Goal: Task Accomplishment & Management: Use online tool/utility

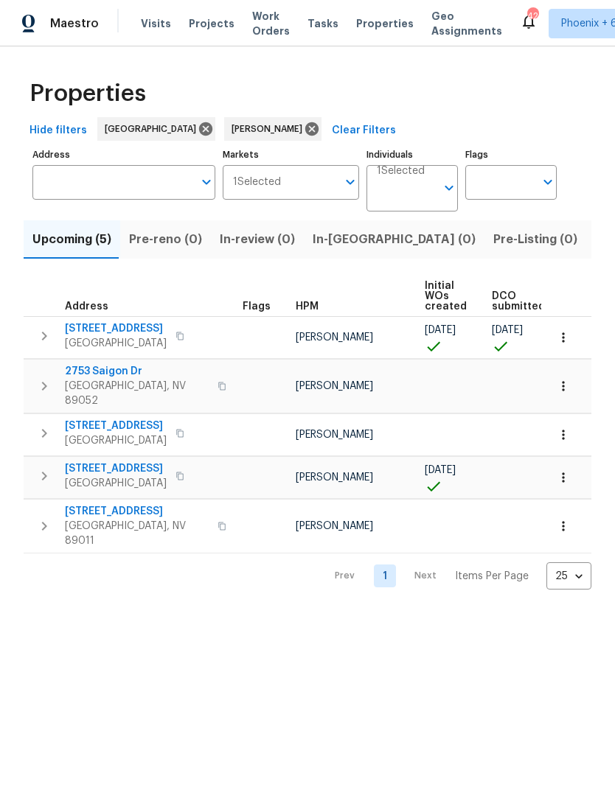
click at [595, 249] on span "Listed (12)" at bounding box center [625, 239] width 60 height 21
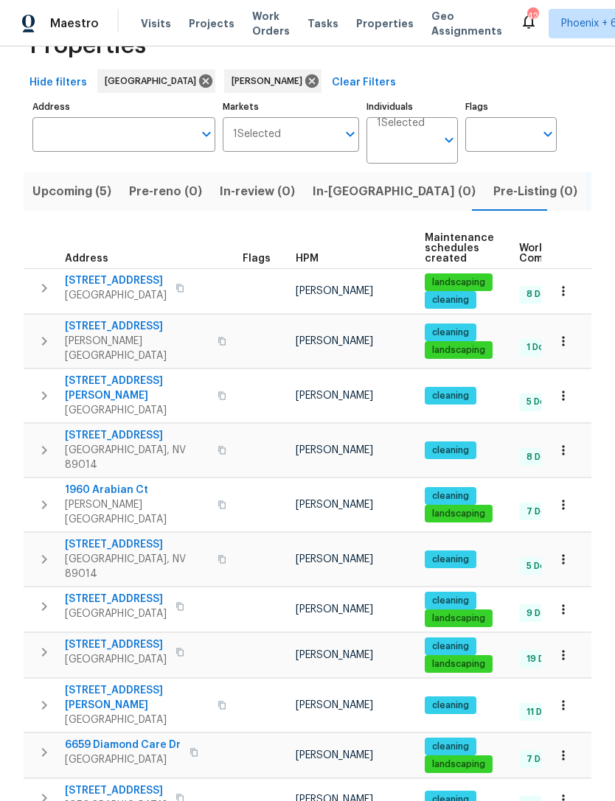
scroll to position [47, 0]
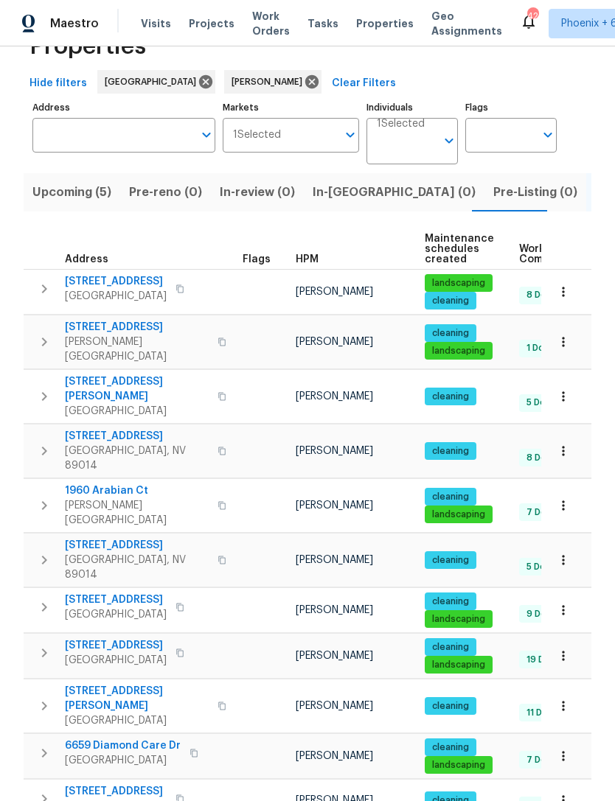
click at [568, 649] on icon "button" at bounding box center [563, 656] width 15 height 15
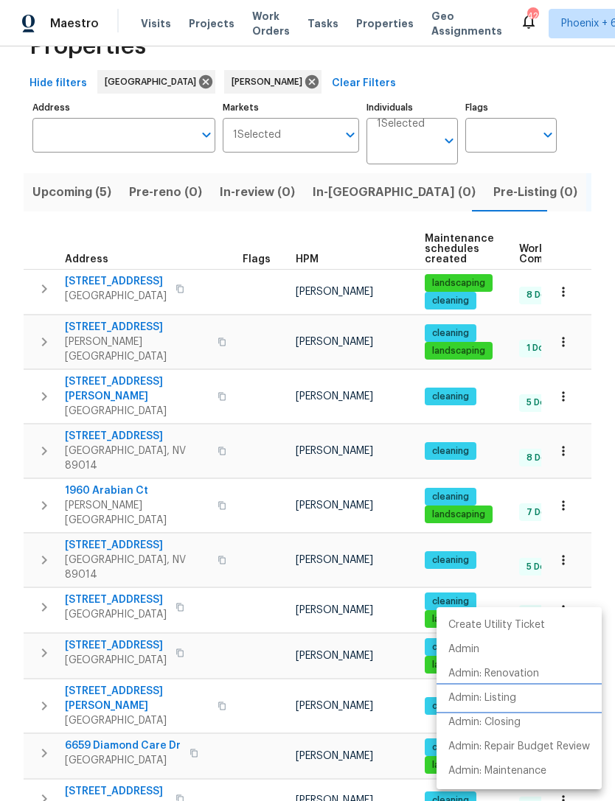
click at [515, 703] on p "Admin: Listing" at bounding box center [482, 698] width 68 height 15
click at [346, 234] on div at bounding box center [307, 400] width 615 height 801
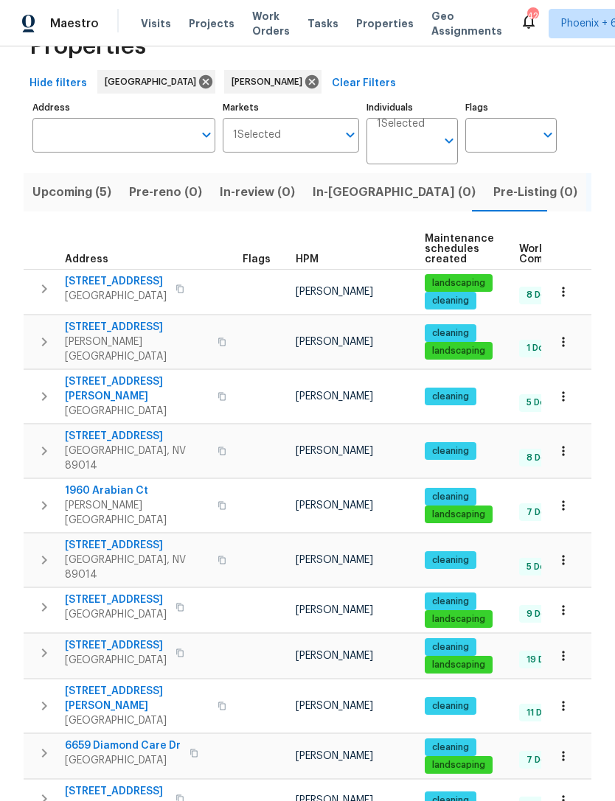
click at [51, 333] on icon "button" at bounding box center [44, 342] width 18 height 18
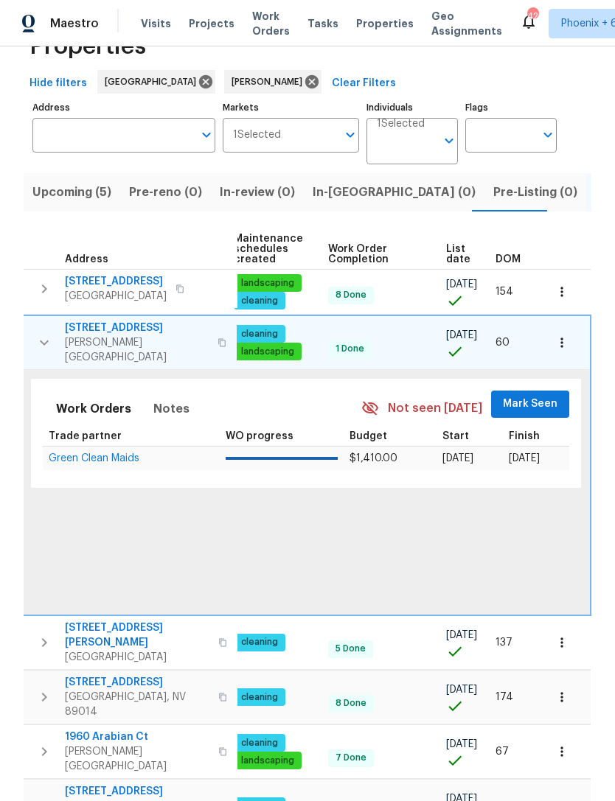
scroll to position [0, 192]
click at [540, 397] on span "Mark Seen" at bounding box center [531, 404] width 55 height 18
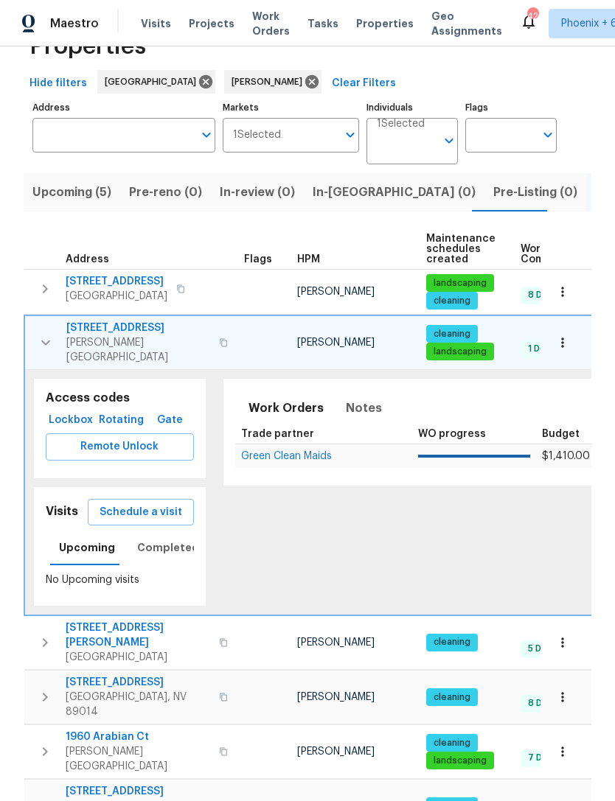
scroll to position [0, 0]
click at [46, 335] on icon "button" at bounding box center [46, 343] width 18 height 18
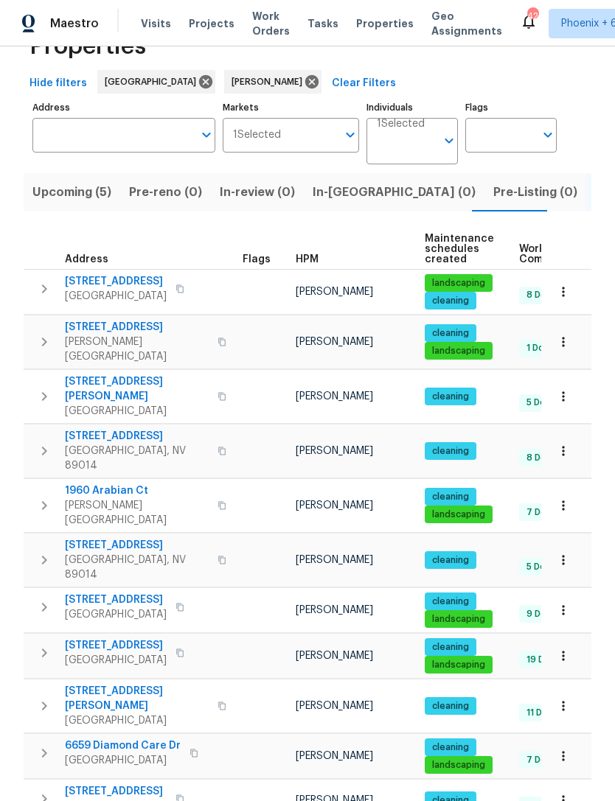
click at [50, 644] on icon "button" at bounding box center [44, 653] width 18 height 18
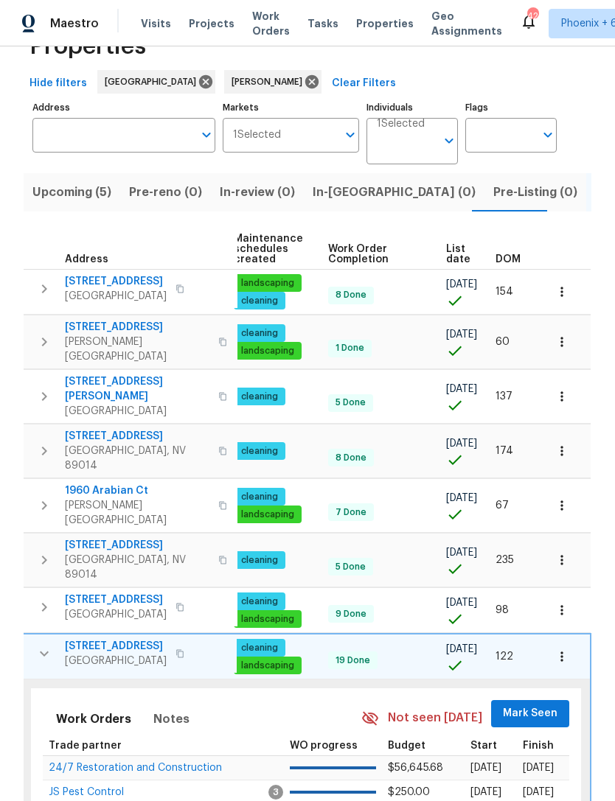
click at [546, 705] on span "Mark Seen" at bounding box center [530, 714] width 55 height 18
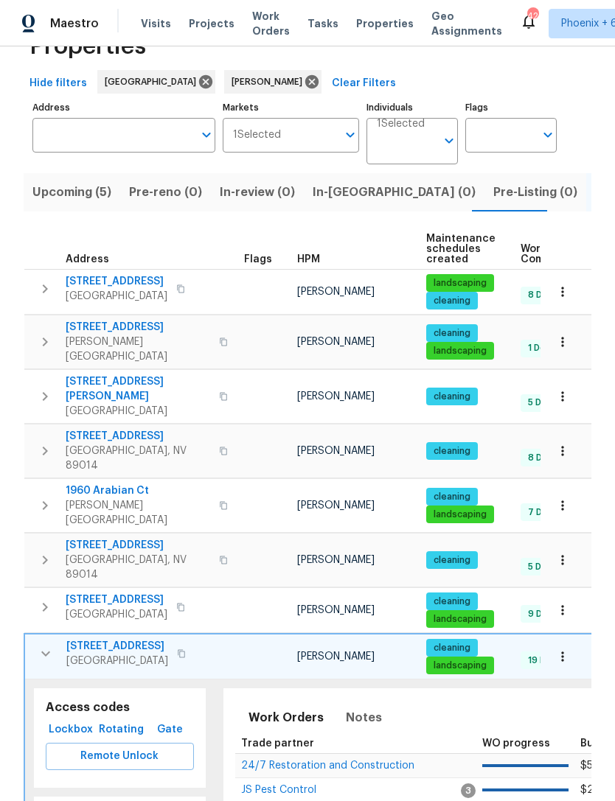
click at [45, 652] on icon "button" at bounding box center [45, 654] width 9 height 5
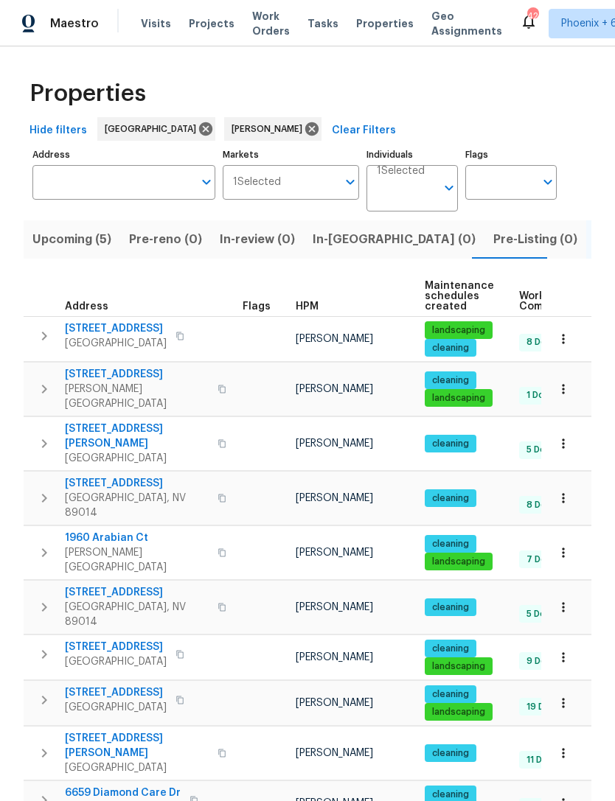
click at [352, 243] on span "In-reno (0)" at bounding box center [394, 239] width 163 height 21
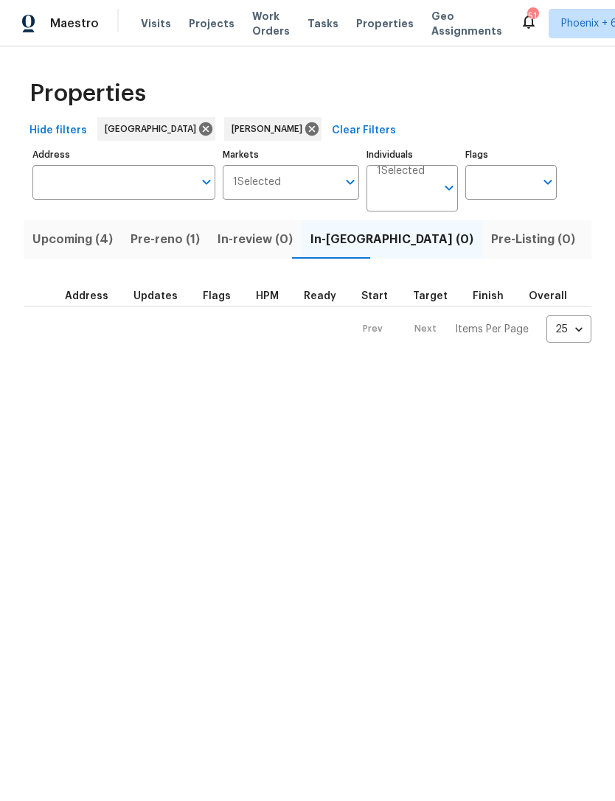
click at [178, 245] on span "Pre-reno (1)" at bounding box center [164, 239] width 69 height 21
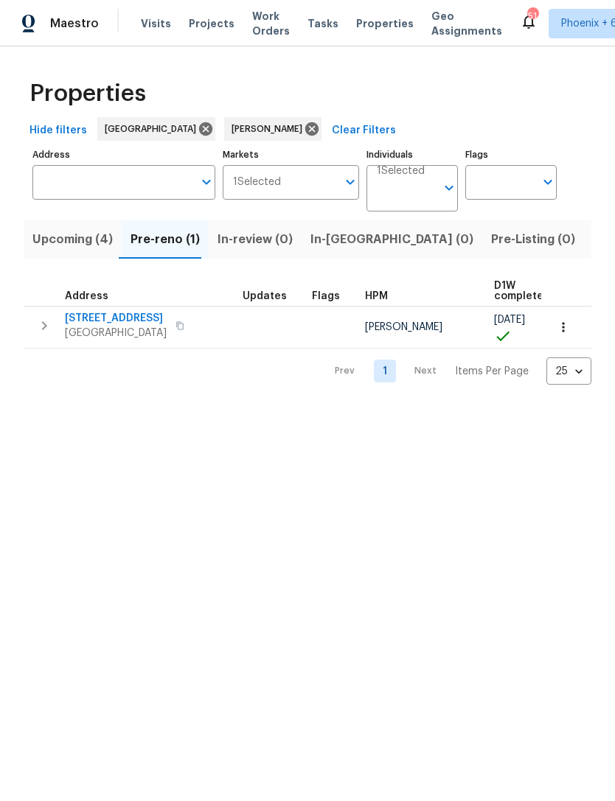
click at [55, 338] on button "button" at bounding box center [43, 325] width 29 height 29
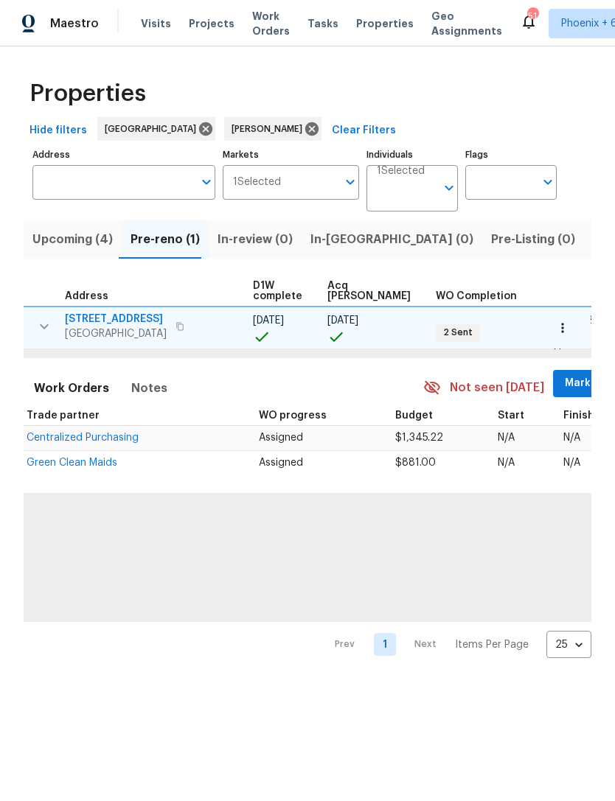
click at [565, 393] on span "Mark Seen" at bounding box center [592, 384] width 55 height 18
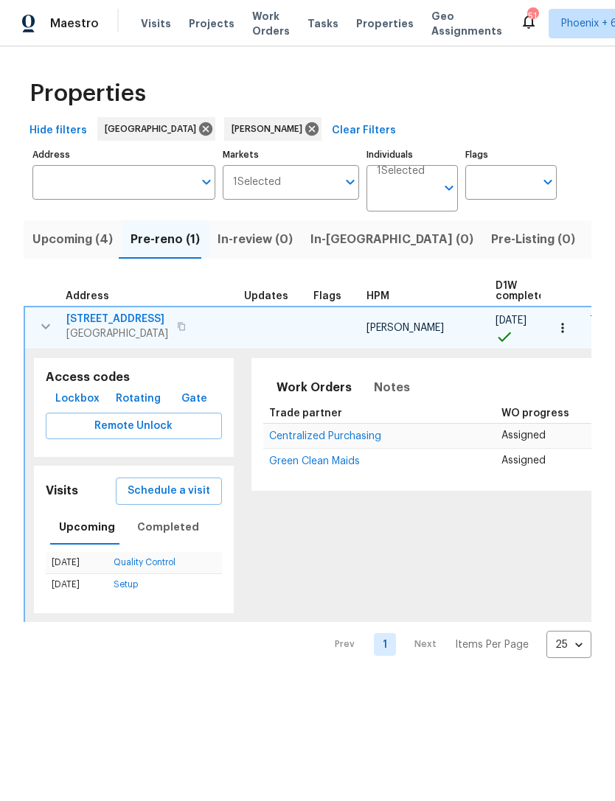
click at [88, 247] on span "Upcoming (4)" at bounding box center [72, 239] width 80 height 21
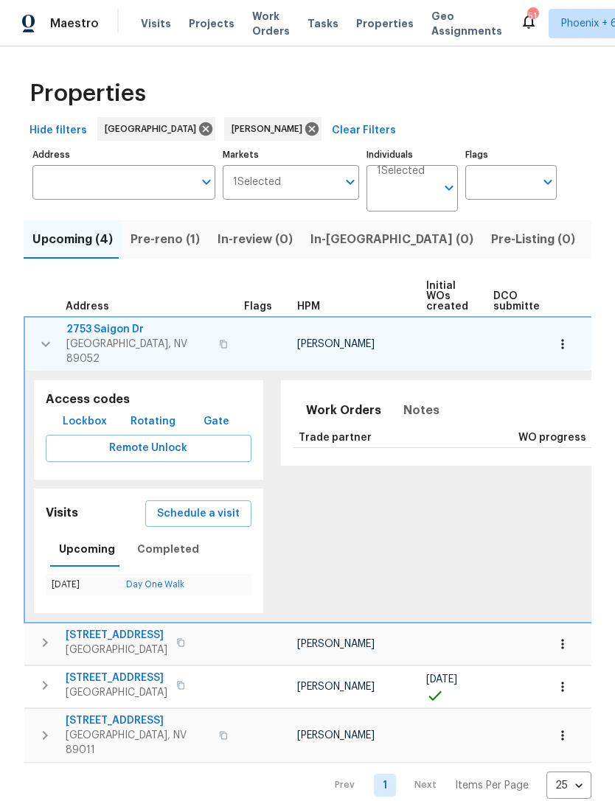
click at [45, 342] on icon "button" at bounding box center [45, 344] width 9 height 5
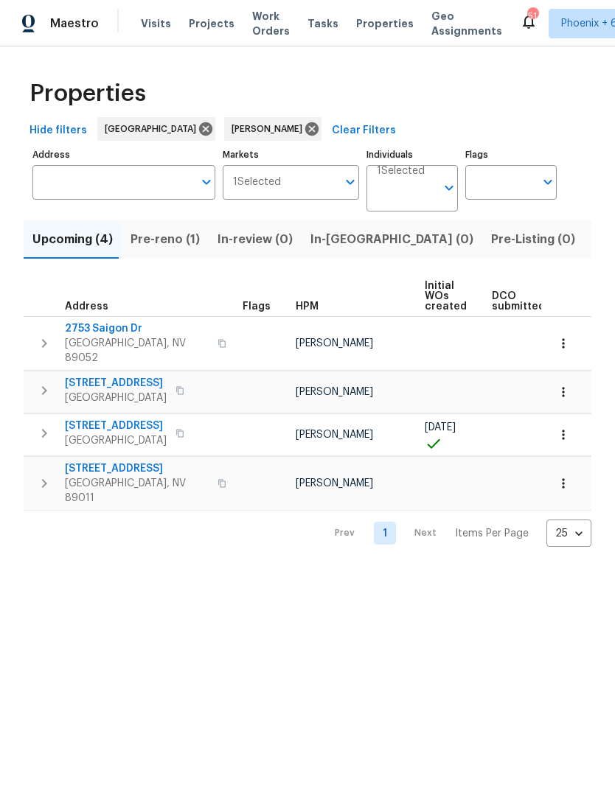
click at [342, 248] on span "In-reno (0)" at bounding box center [391, 239] width 163 height 21
